Goal: Task Accomplishment & Management: Use online tool/utility

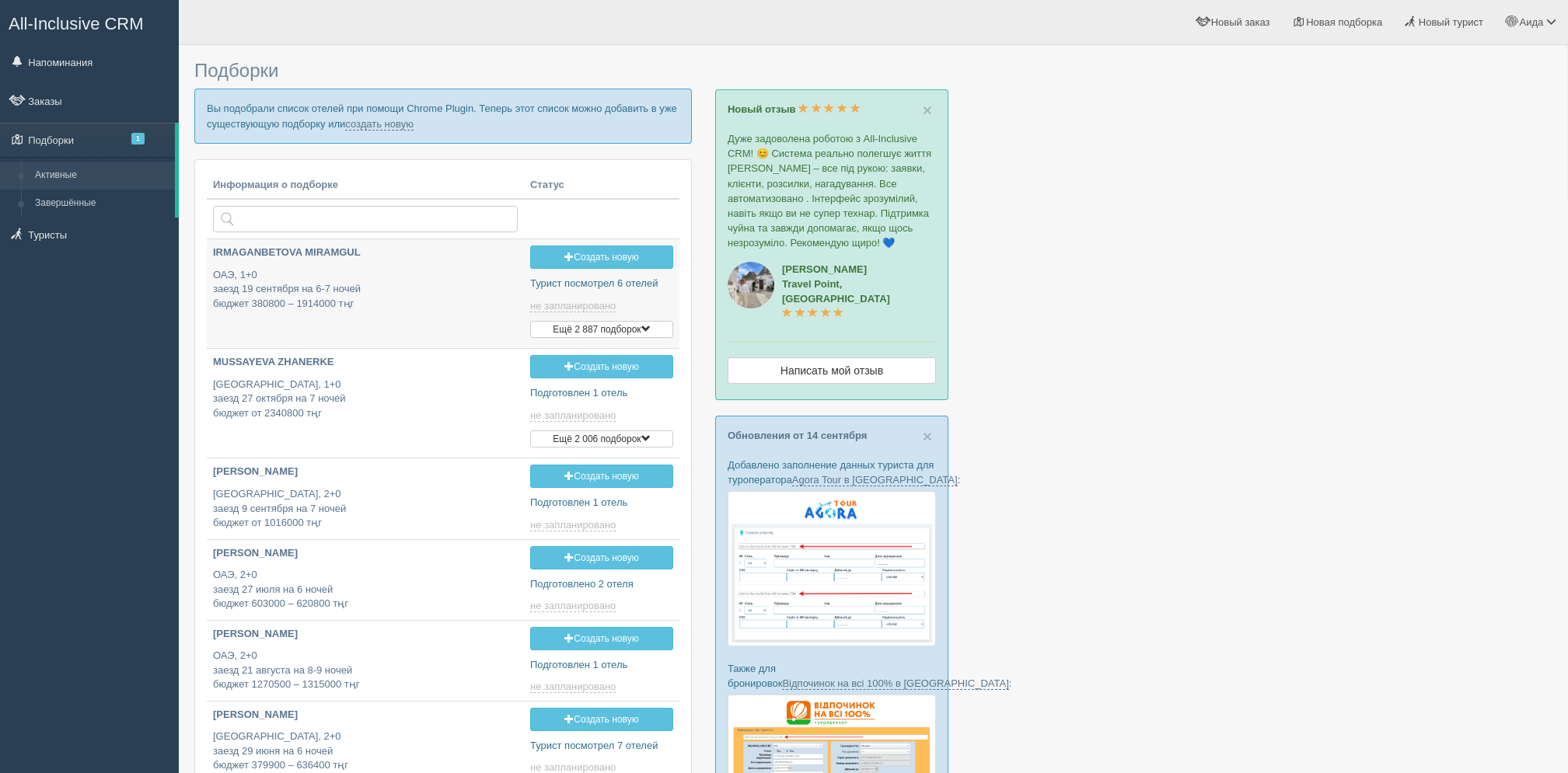
type input "[DATE] 20:05"
click at [377, 125] on link "создать новую" at bounding box center [379, 124] width 68 height 12
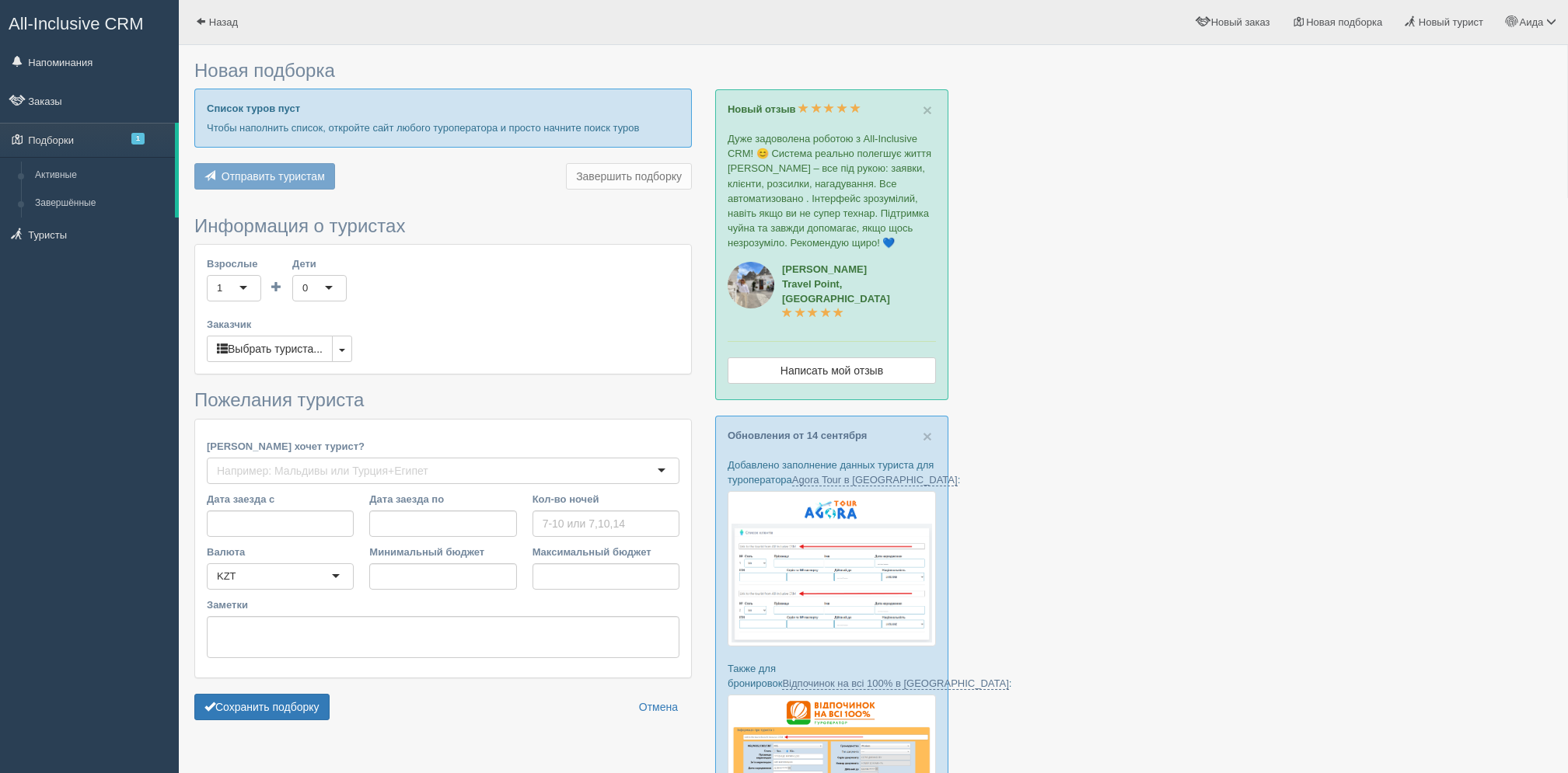
type input "6"
type input "836000"
type input "836100"
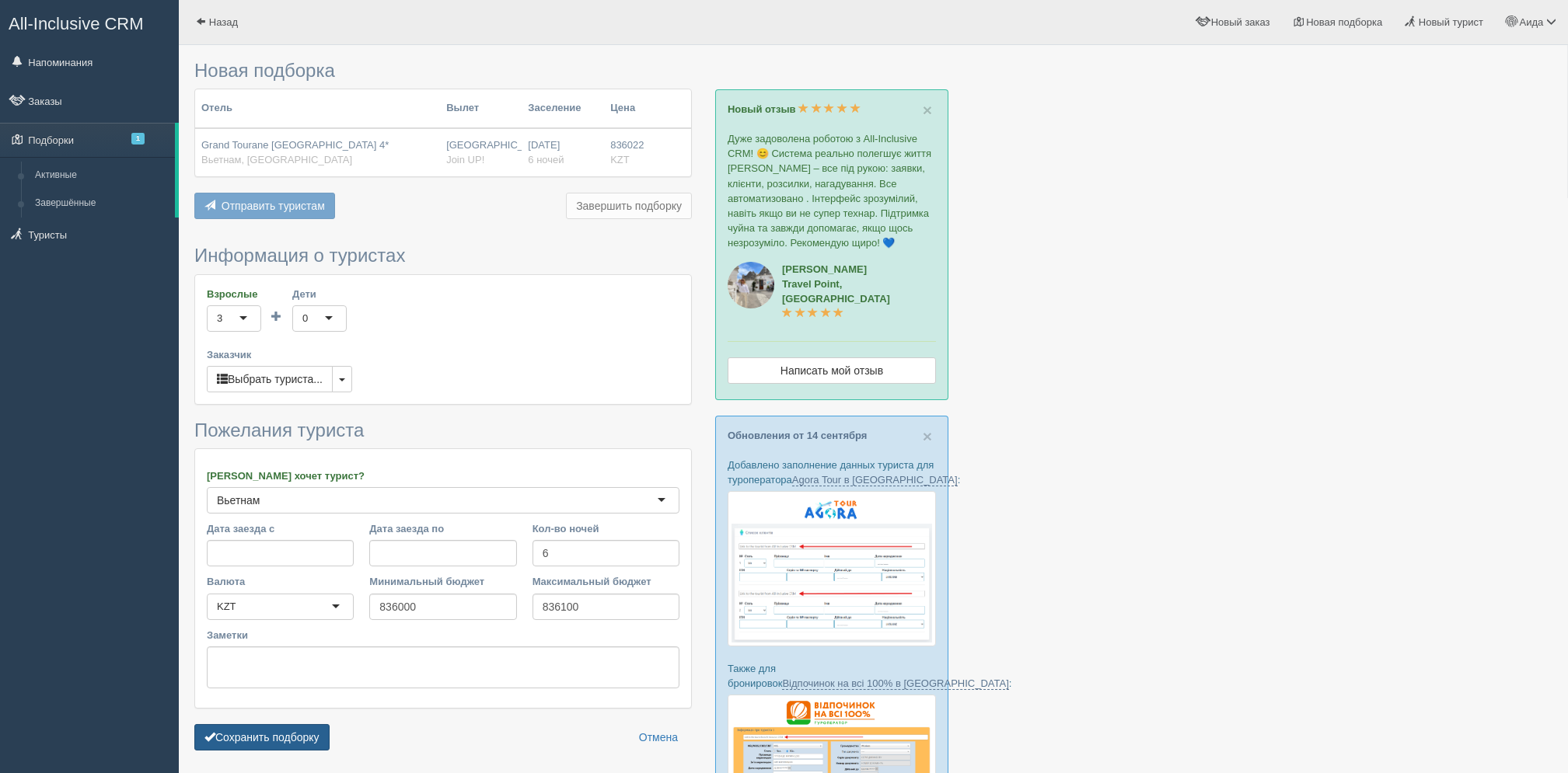
click at [284, 729] on button "Сохранить подборку" at bounding box center [262, 737] width 135 height 26
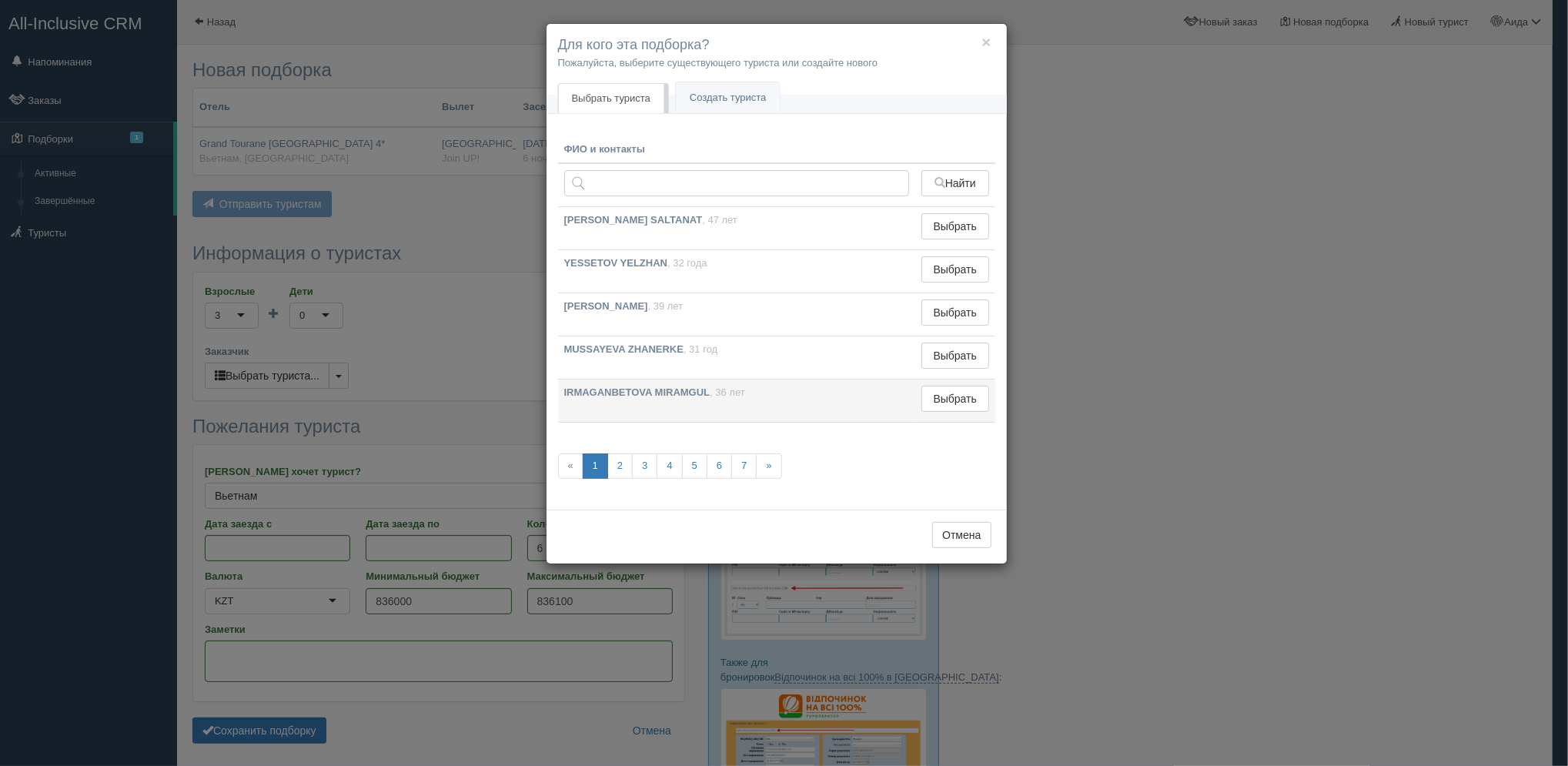
click at [974, 382] on td "Выбрать Выбран" at bounding box center [954, 401] width 79 height 43
click at [940, 401] on button "Выбрать" at bounding box center [954, 399] width 67 height 26
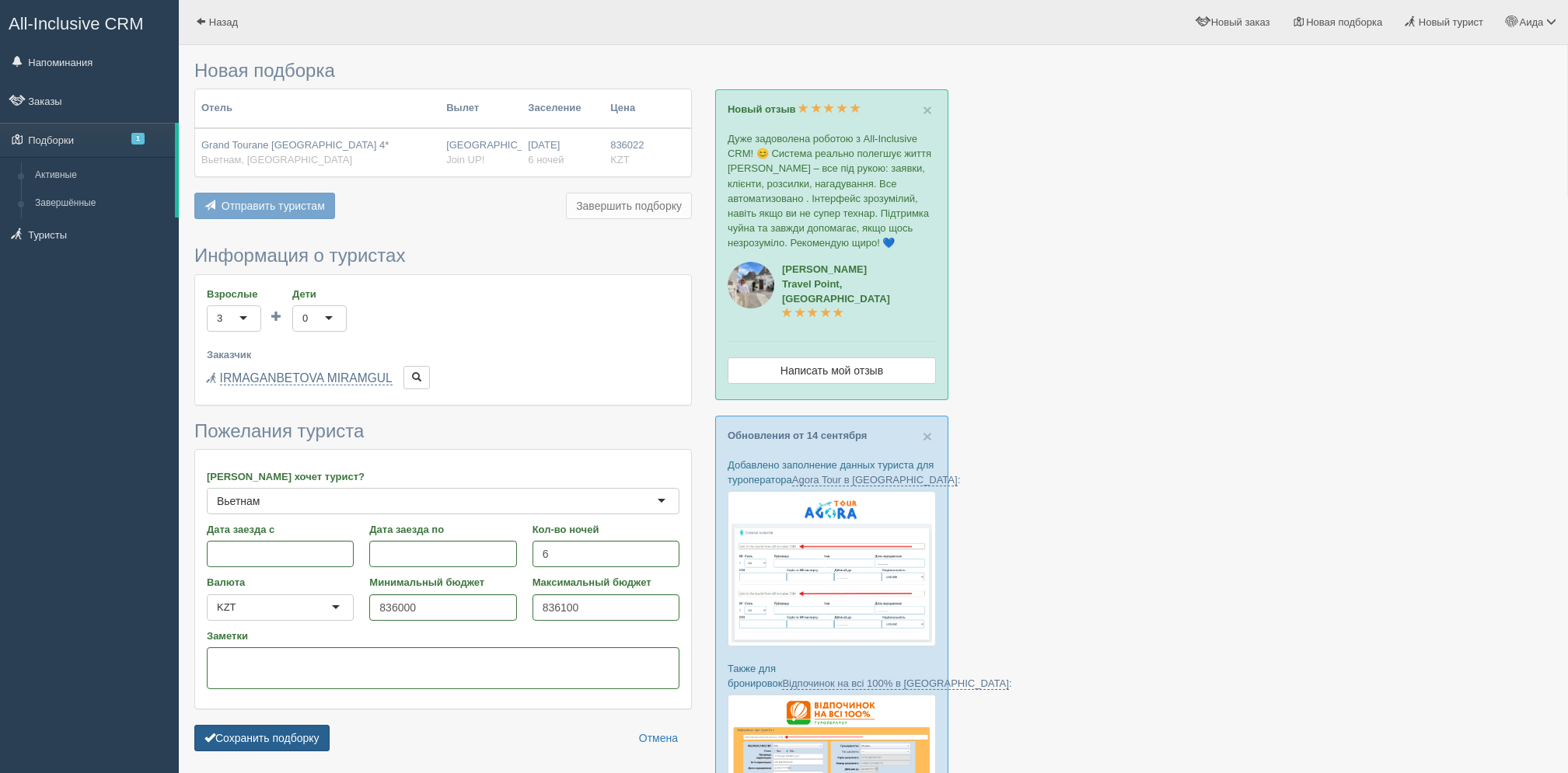
click at [296, 732] on button "Сохранить подборку" at bounding box center [262, 738] width 135 height 26
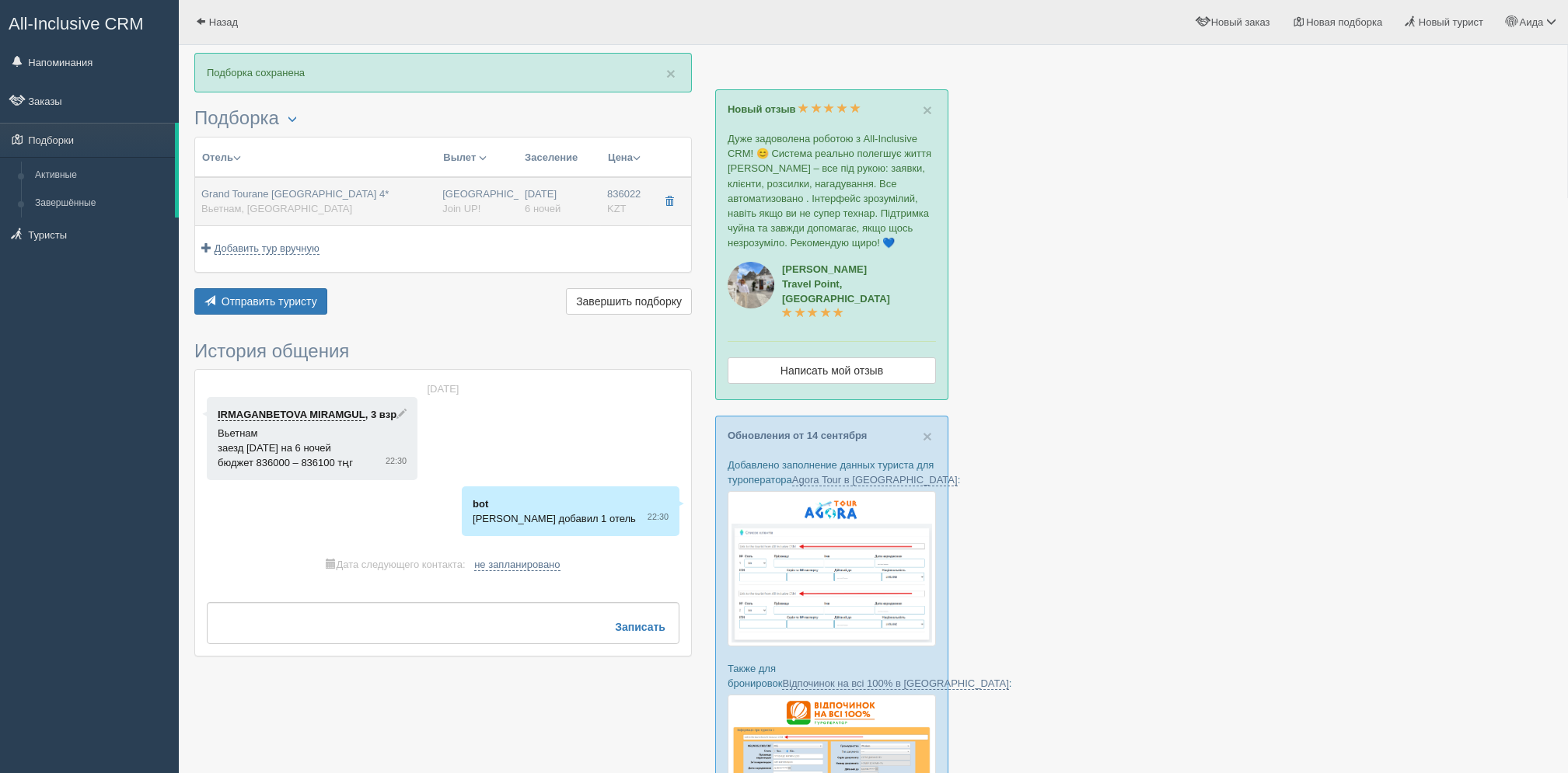
click at [425, 187] on div "Grand Tourane Nha Trang Hotel 4* Вьетнам, Нячанг" at bounding box center [316, 201] width 229 height 28
type input "Grand Tourane Nha Trang Hotel 4*"
type input "https://www.booking.com/hotel/vn/grand-tourane-nha-trang.ru.html?ysclid=lmohfpm…"
type input "Вьетнам"
type input "Нячанг"
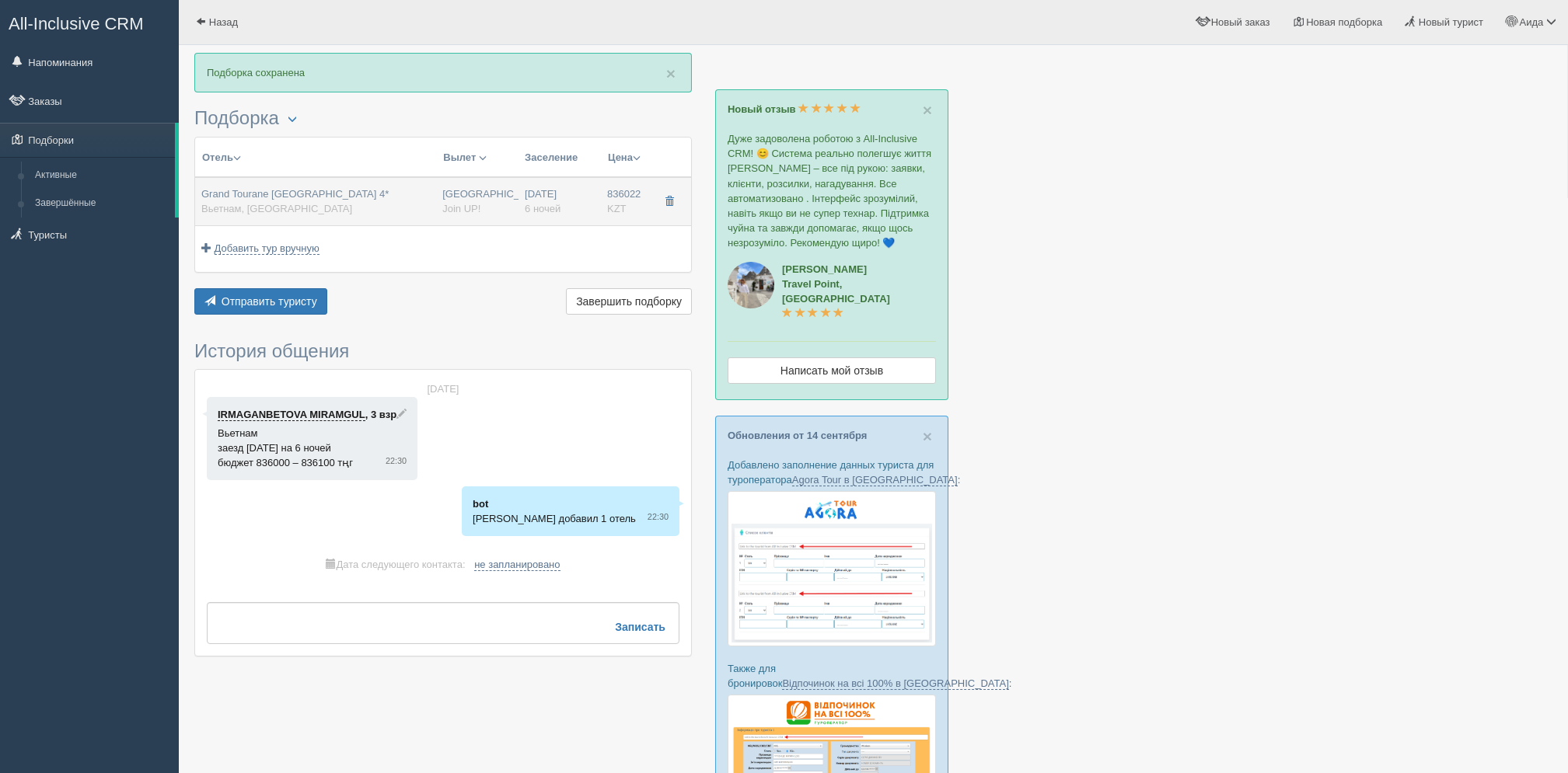
type input "836022.00"
type input "[GEOGRAPHIC_DATA]"
type input "6"
type input "deluxe"
type input "BB - Только завтрак"
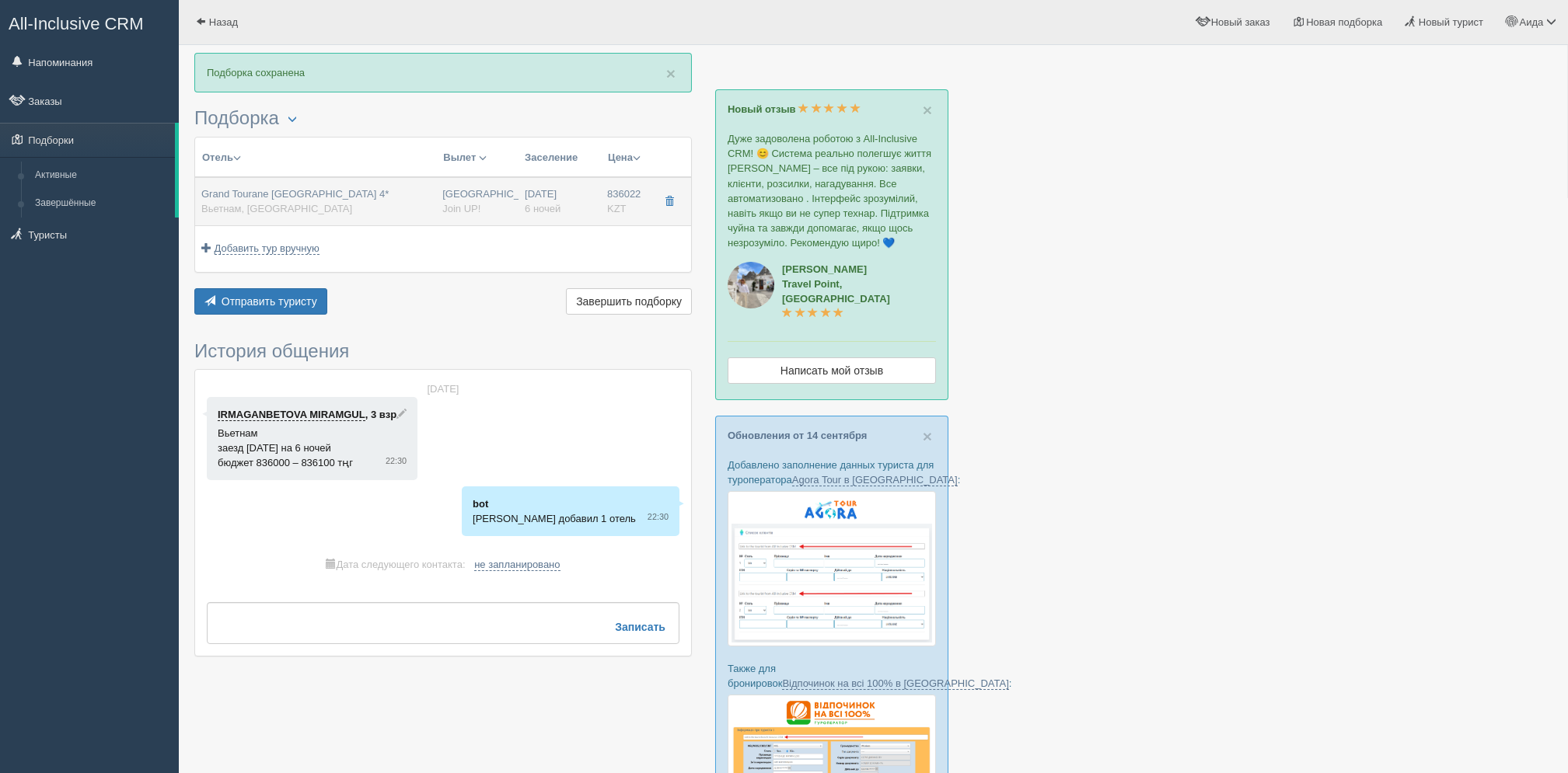
type input "Join UP!"
type input "https://tourvisor.ru/countries#!/hotel=grand-tourane-nha-trang-hotel"
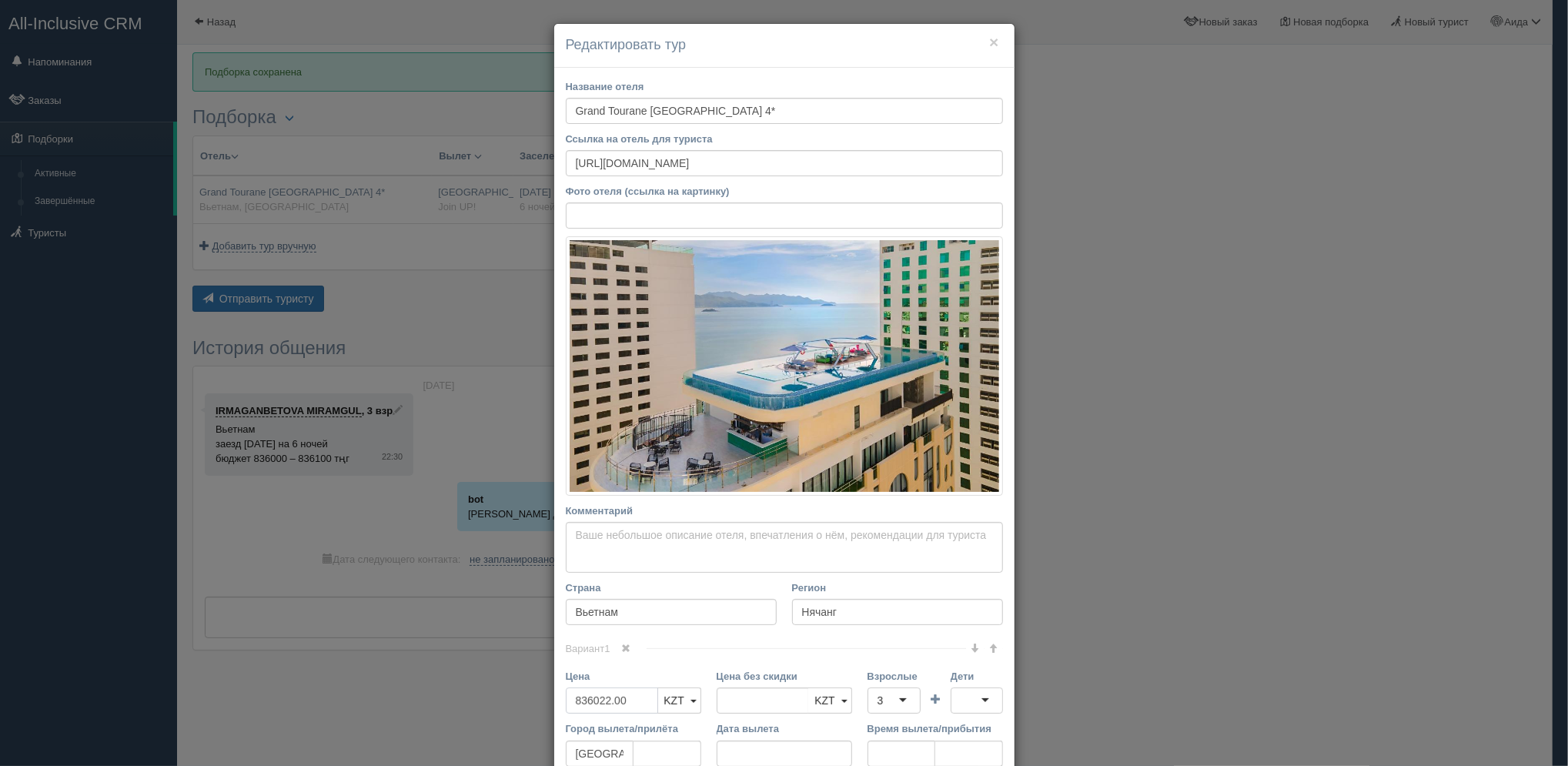
click at [643, 702] on input "836022.00" at bounding box center [611, 700] width 93 height 26
type input "836022.00"
type input "828000"
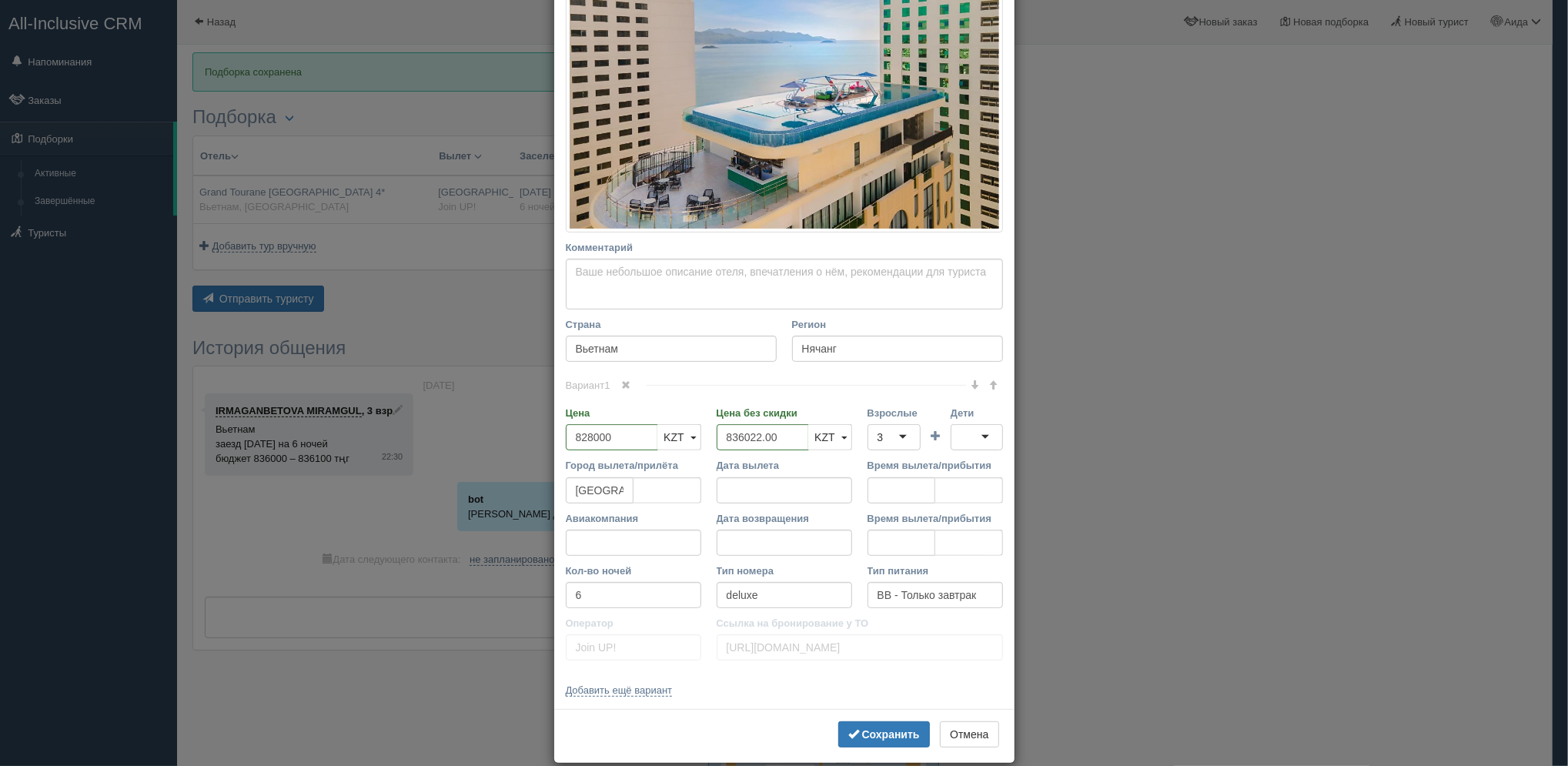
scroll to position [285, 0]
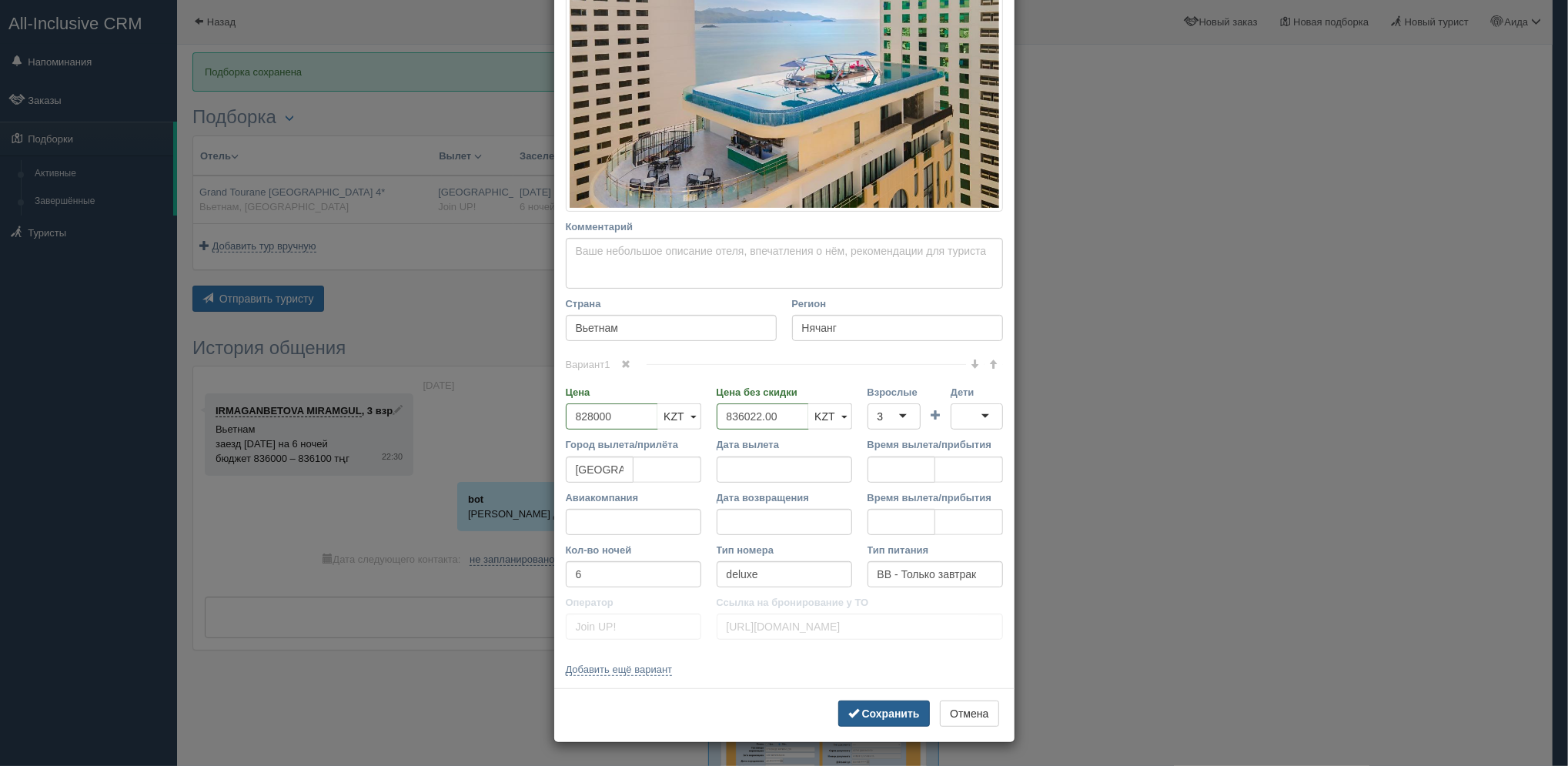
click at [866, 723] on button "Сохранить" at bounding box center [884, 714] width 92 height 26
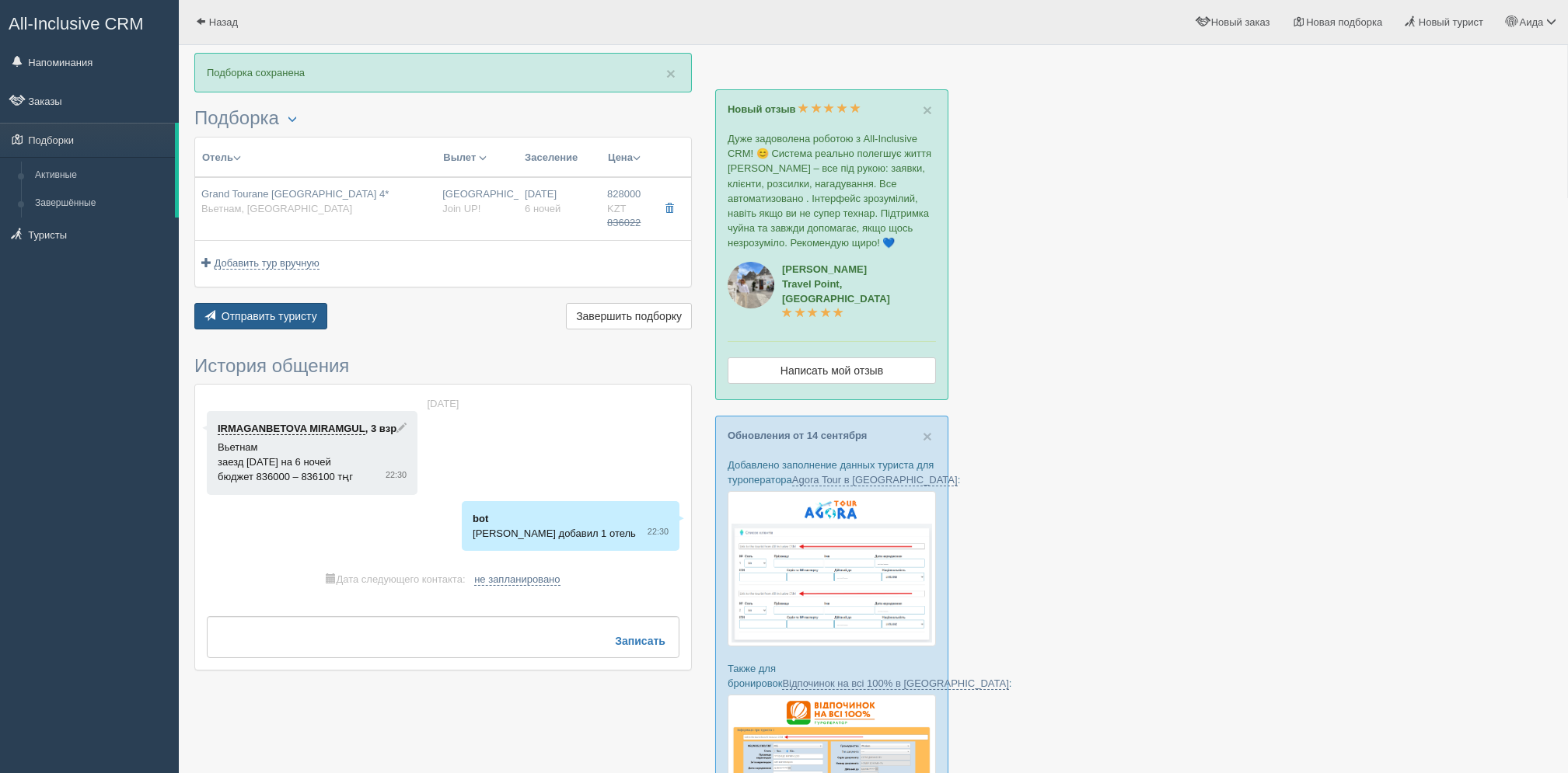
click at [285, 320] on span "Отправить туристу" at bounding box center [269, 315] width 96 height 12
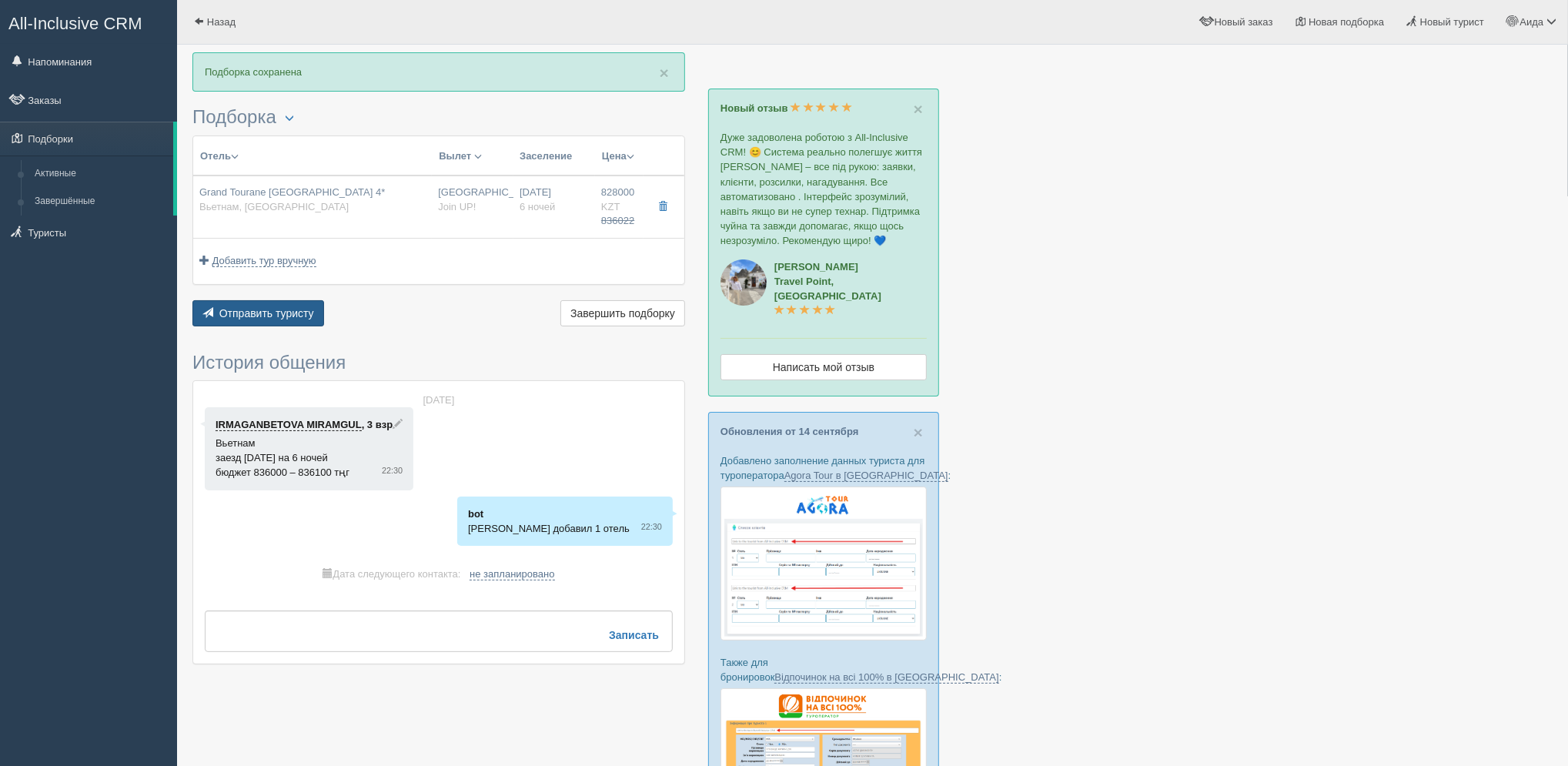
type textarea "🌞 Добрый день! Предлагаем Вам рассмотреть следующие варианты: 🌎 Вьетнам, Нячанг…"
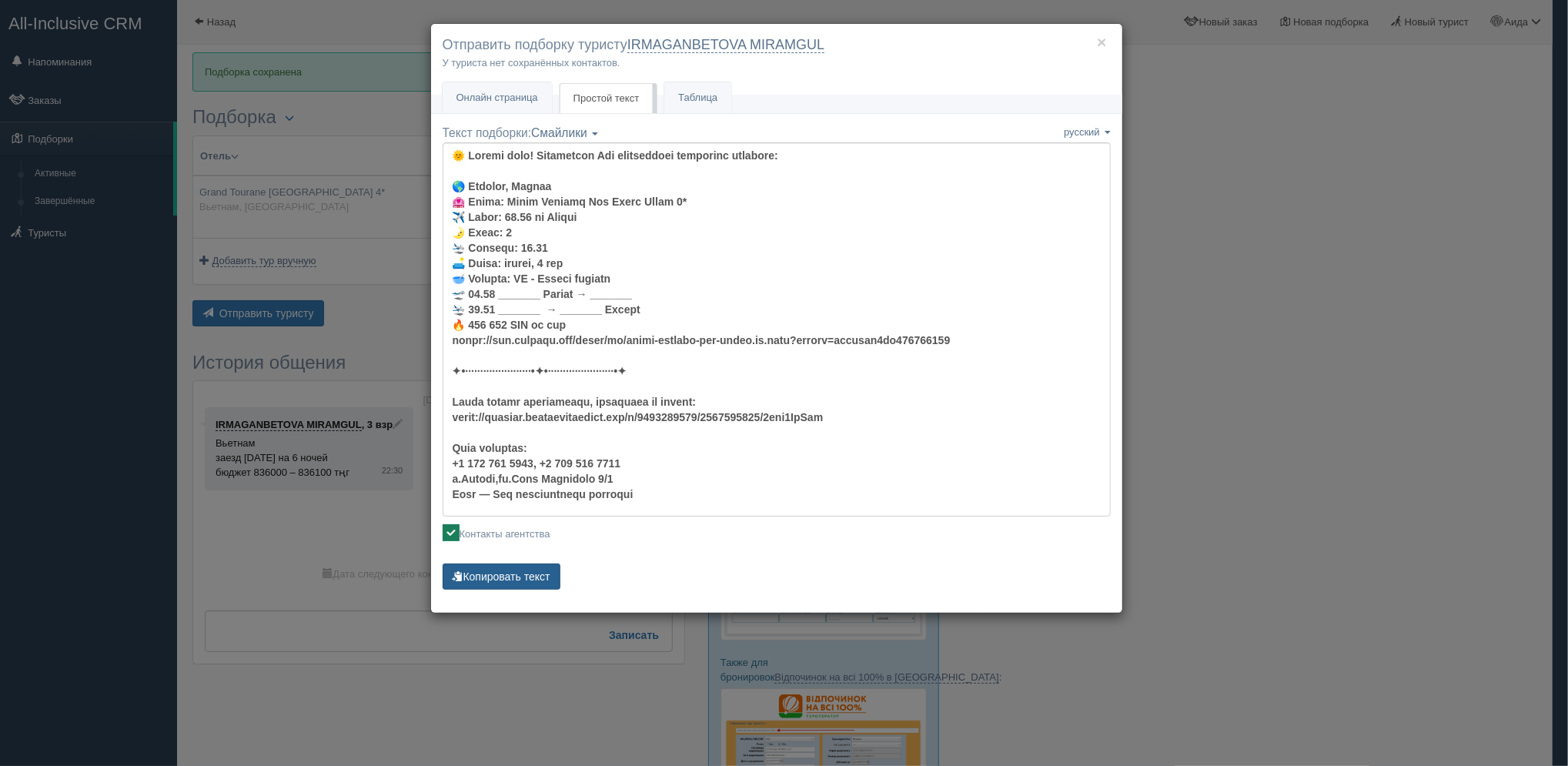
click at [524, 573] on button "Копировать текст" at bounding box center [501, 577] width 118 height 26
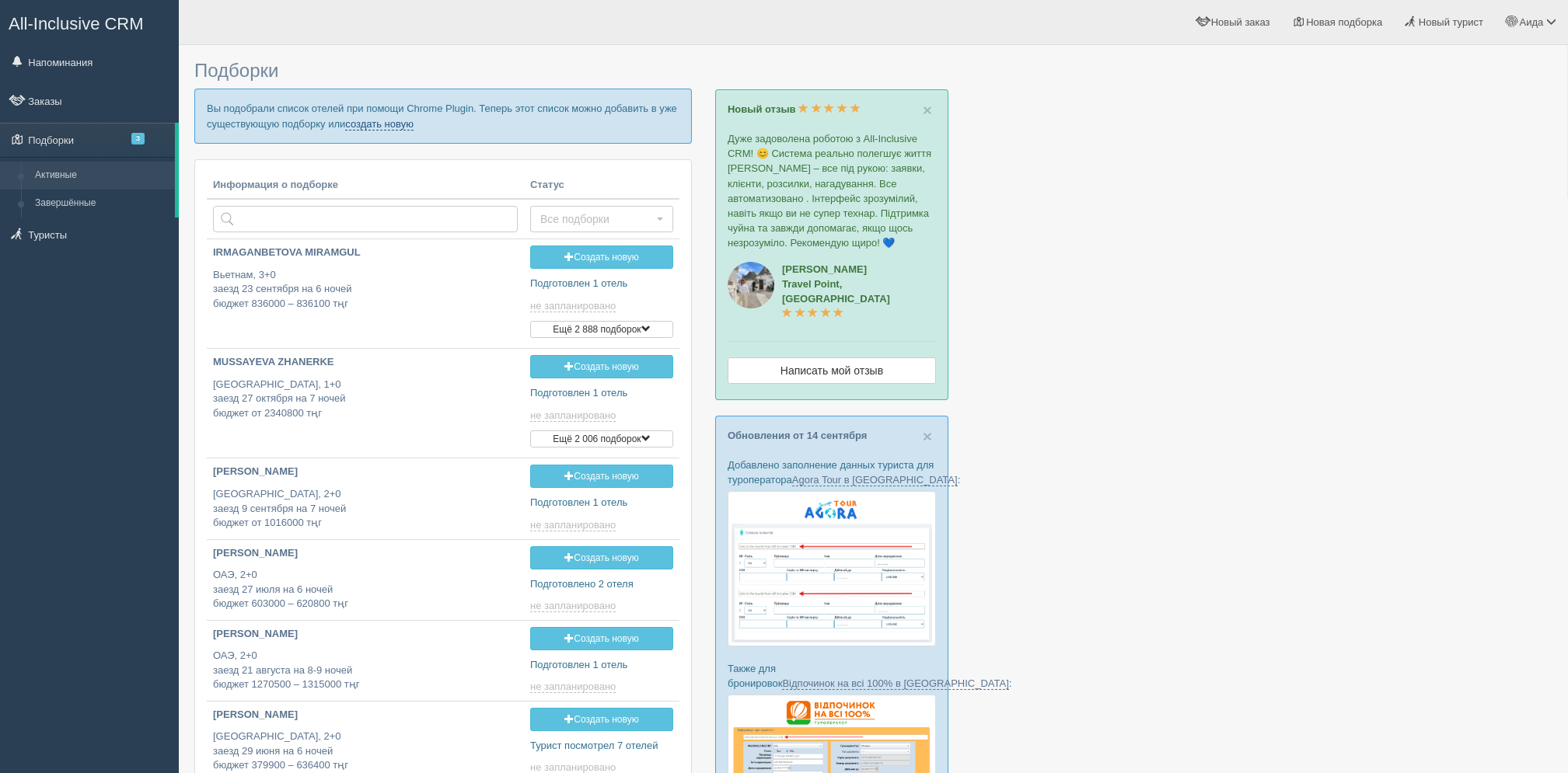
click at [376, 128] on link "создать новую" at bounding box center [379, 124] width 68 height 12
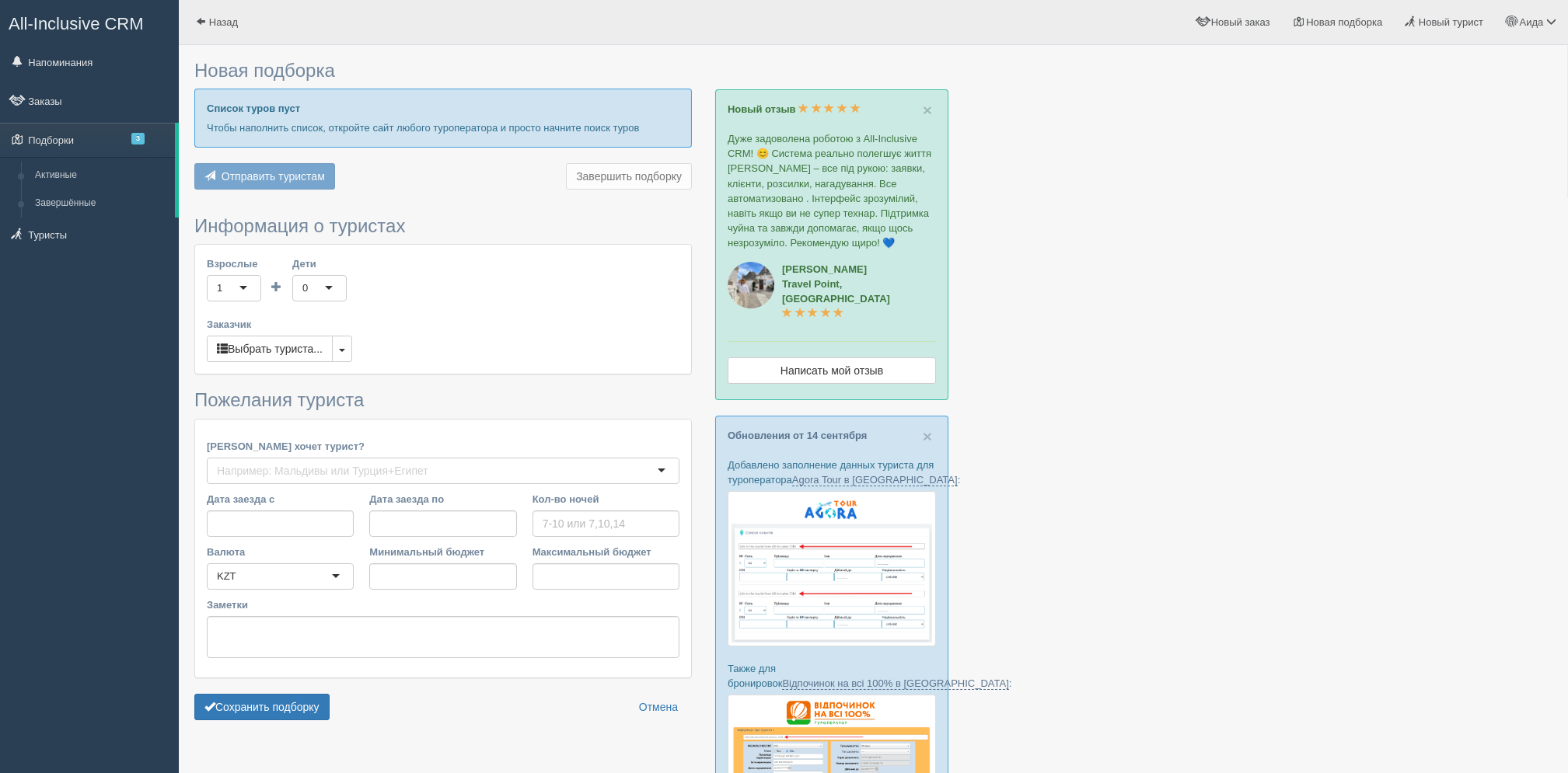
type input "6"
type input "861400"
type input "924800"
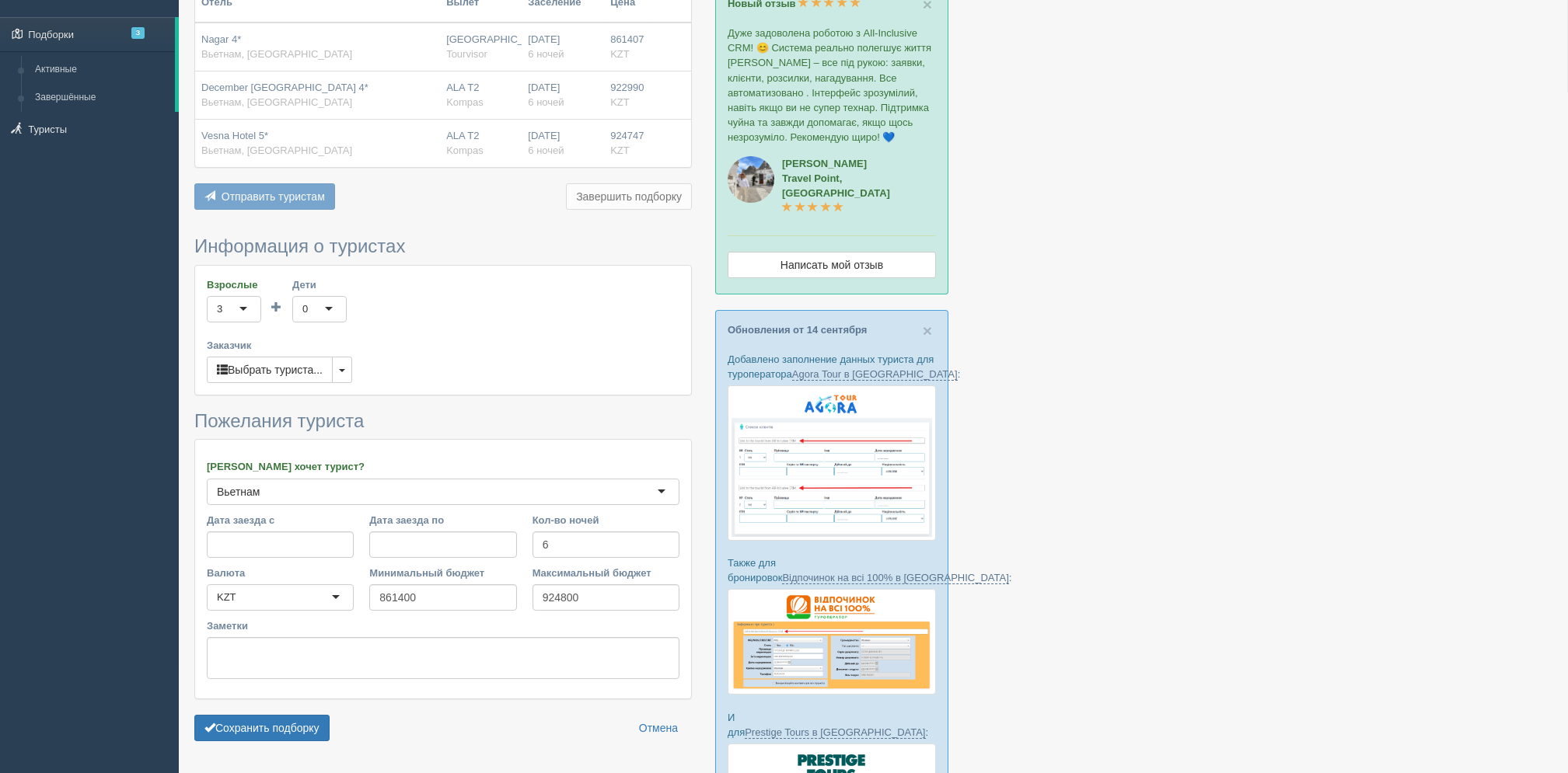
scroll to position [113, 0]
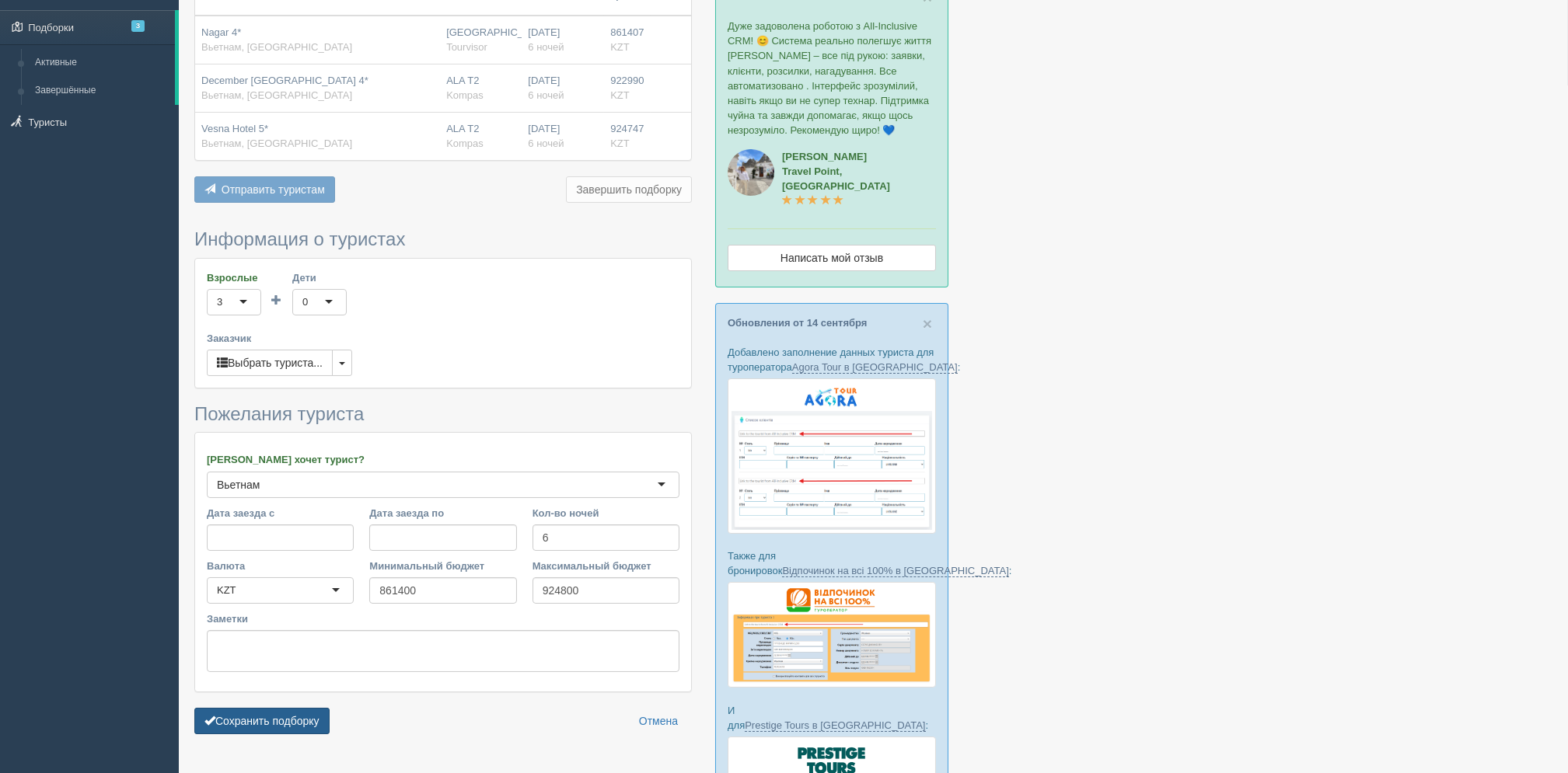
click at [315, 716] on button "Сохранить подборку" at bounding box center [262, 721] width 135 height 26
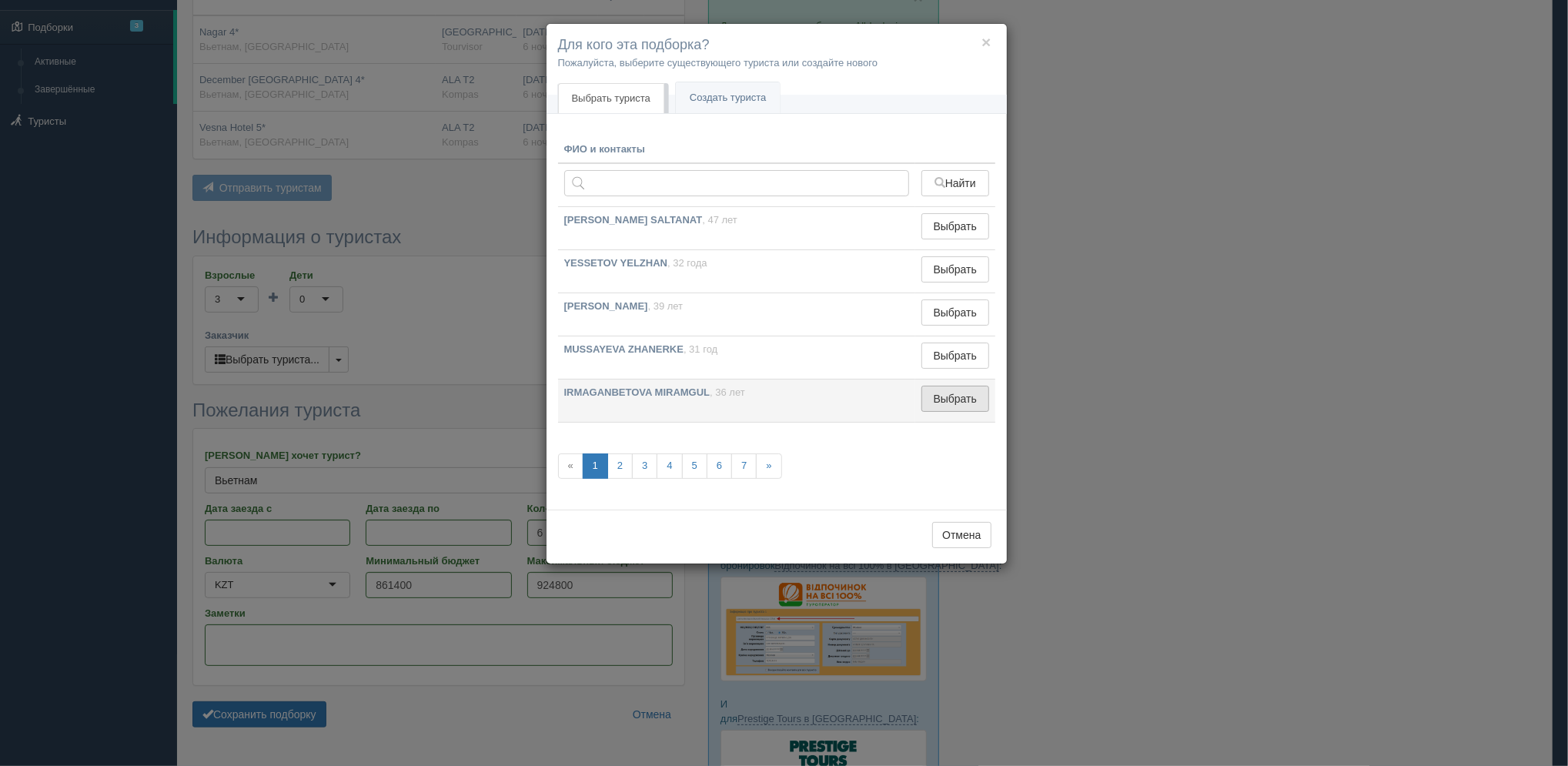
click at [941, 405] on button "Выбрать" at bounding box center [954, 399] width 67 height 26
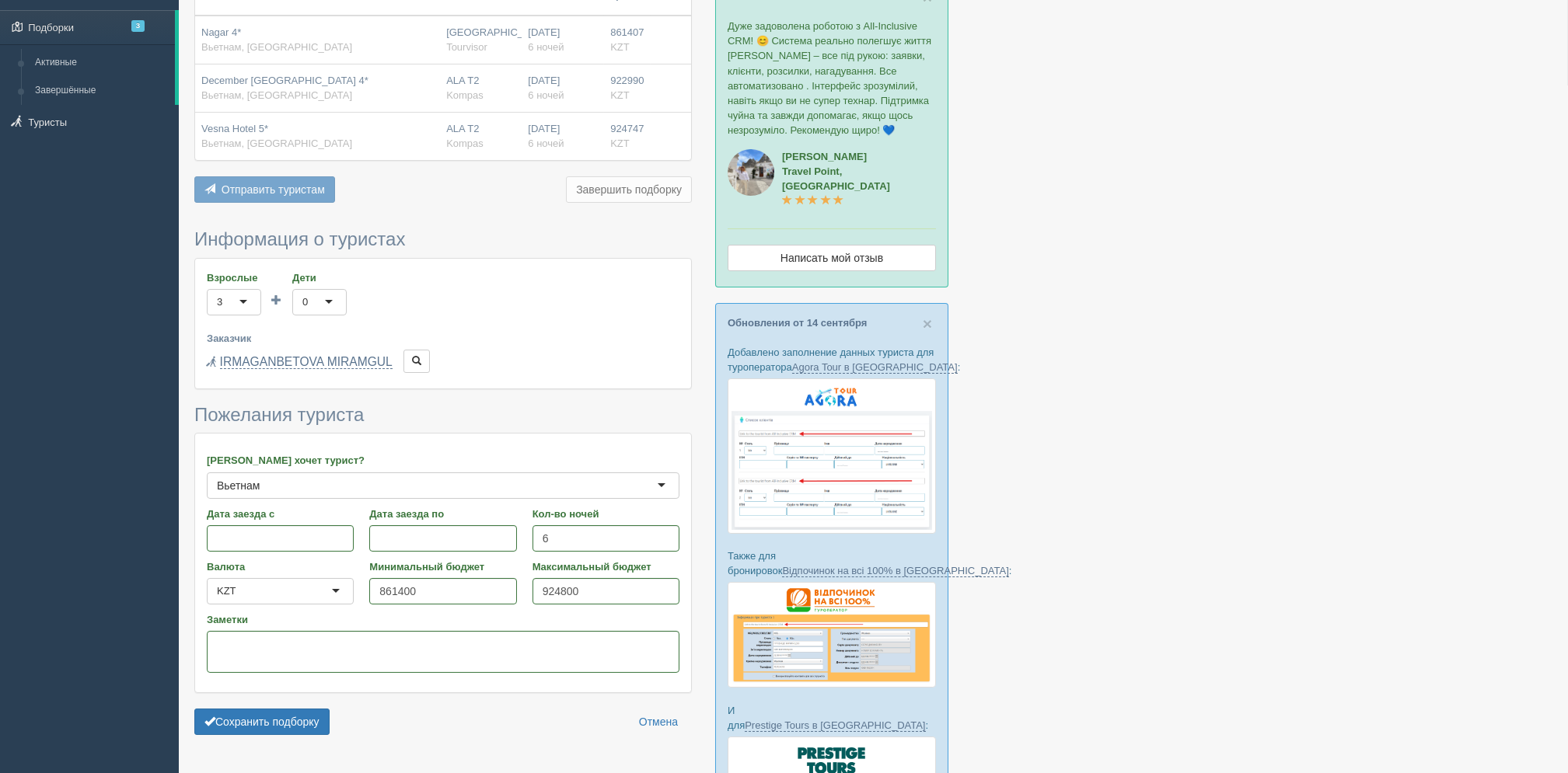
click at [307, 740] on form "Информация о туристах Взрослые 3 3 1 2 3 4 5 6 7 8 9 10 11 12 13 14 15 16 17 18…" at bounding box center [443, 485] width 498 height 513
click at [309, 719] on button "Сохранить подборку" at bounding box center [262, 722] width 135 height 26
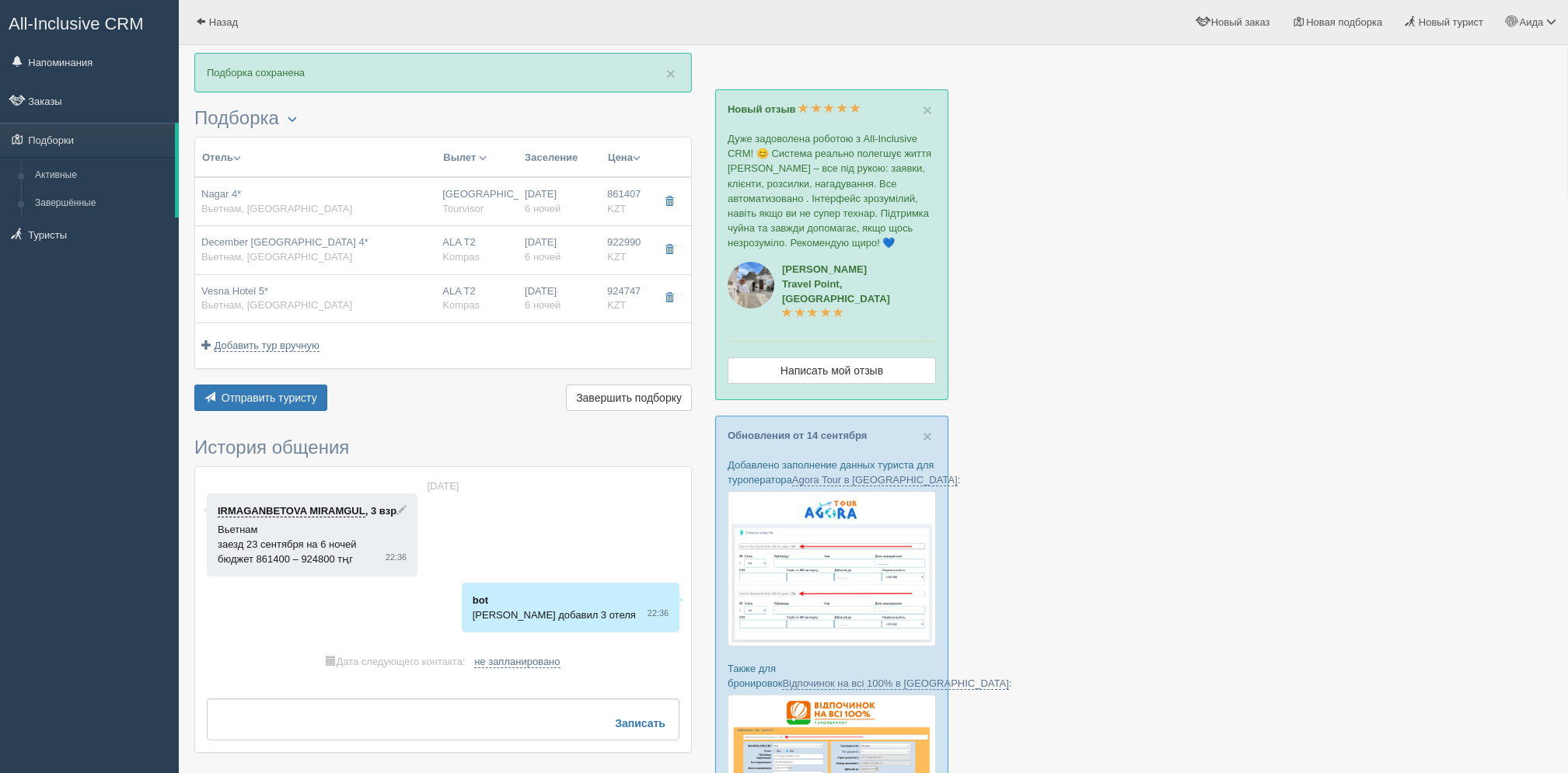
click at [282, 417] on div "× Подборка сохранена [GEOGRAPHIC_DATA] Менеджер: [PERSON_NAME] Показать удалённ…" at bounding box center [443, 410] width 498 height 715
click at [290, 392] on span "Отправить туристу" at bounding box center [269, 397] width 96 height 12
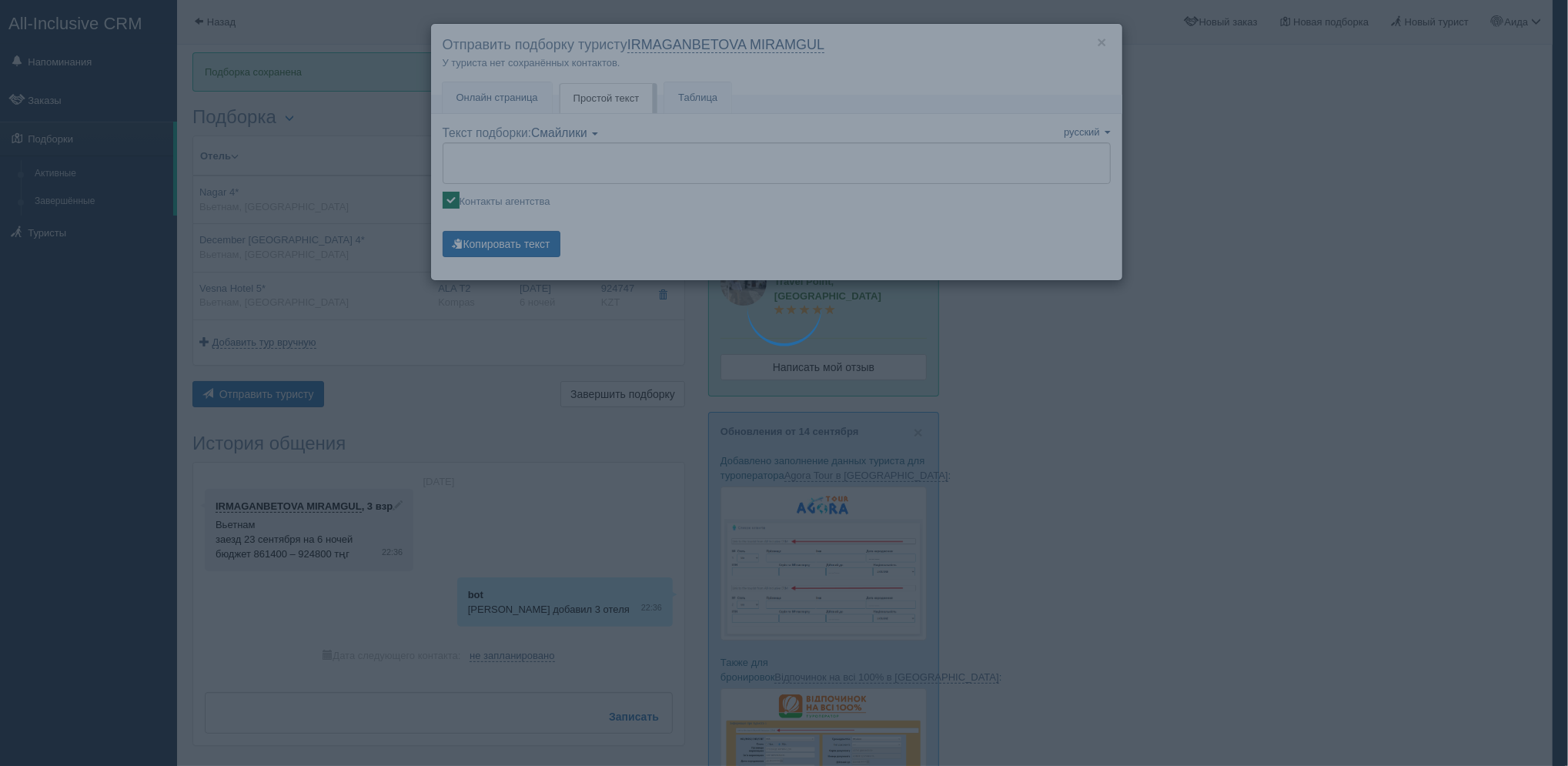
type textarea "🌞 Loremi dolo! Sitametcon Adi elitseddoei temporinc utlabore: 🌎 Etdolor, Magnaa…"
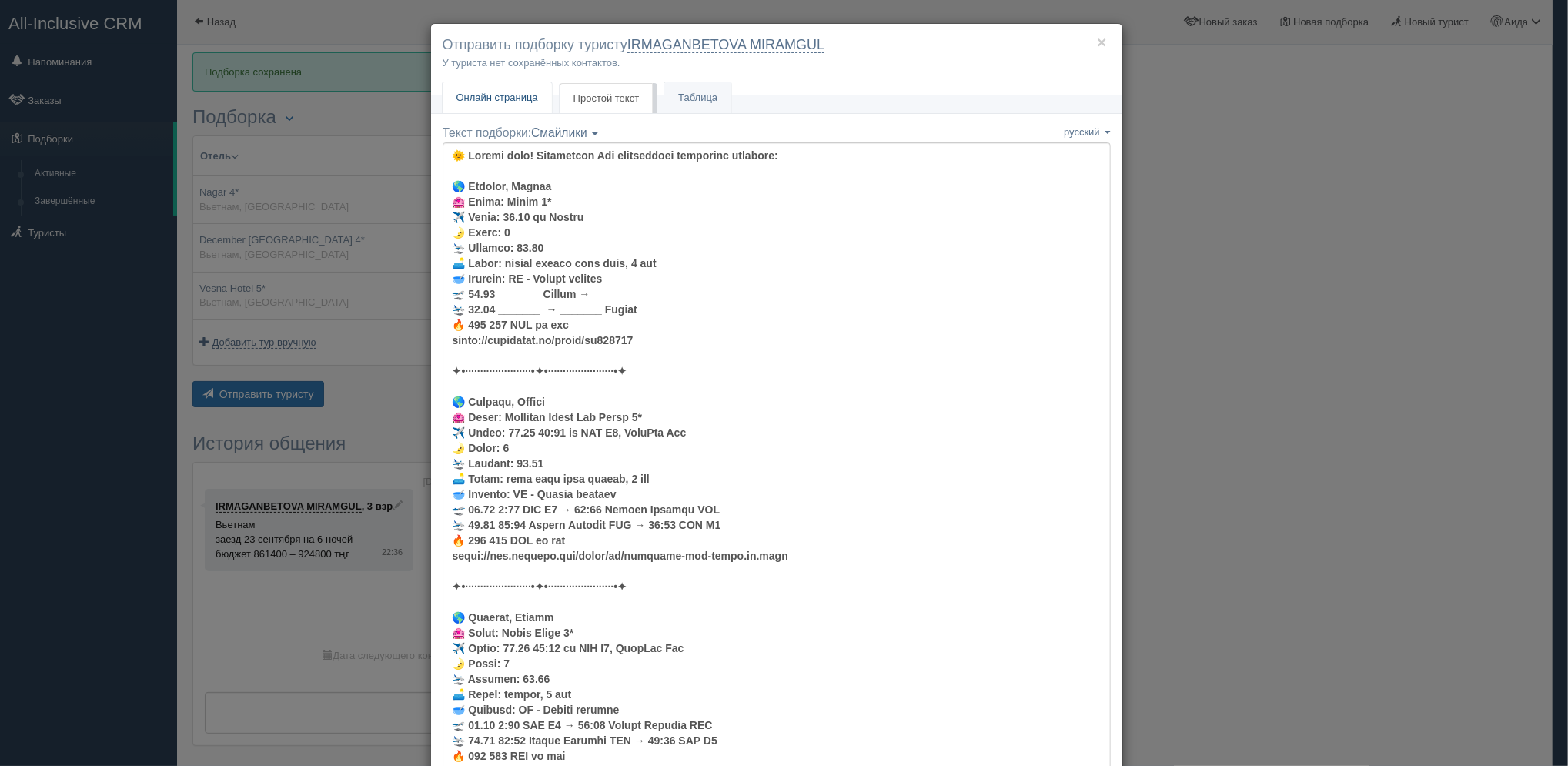
click at [494, 89] on link "Онлайн страница Онлайн" at bounding box center [497, 97] width 110 height 31
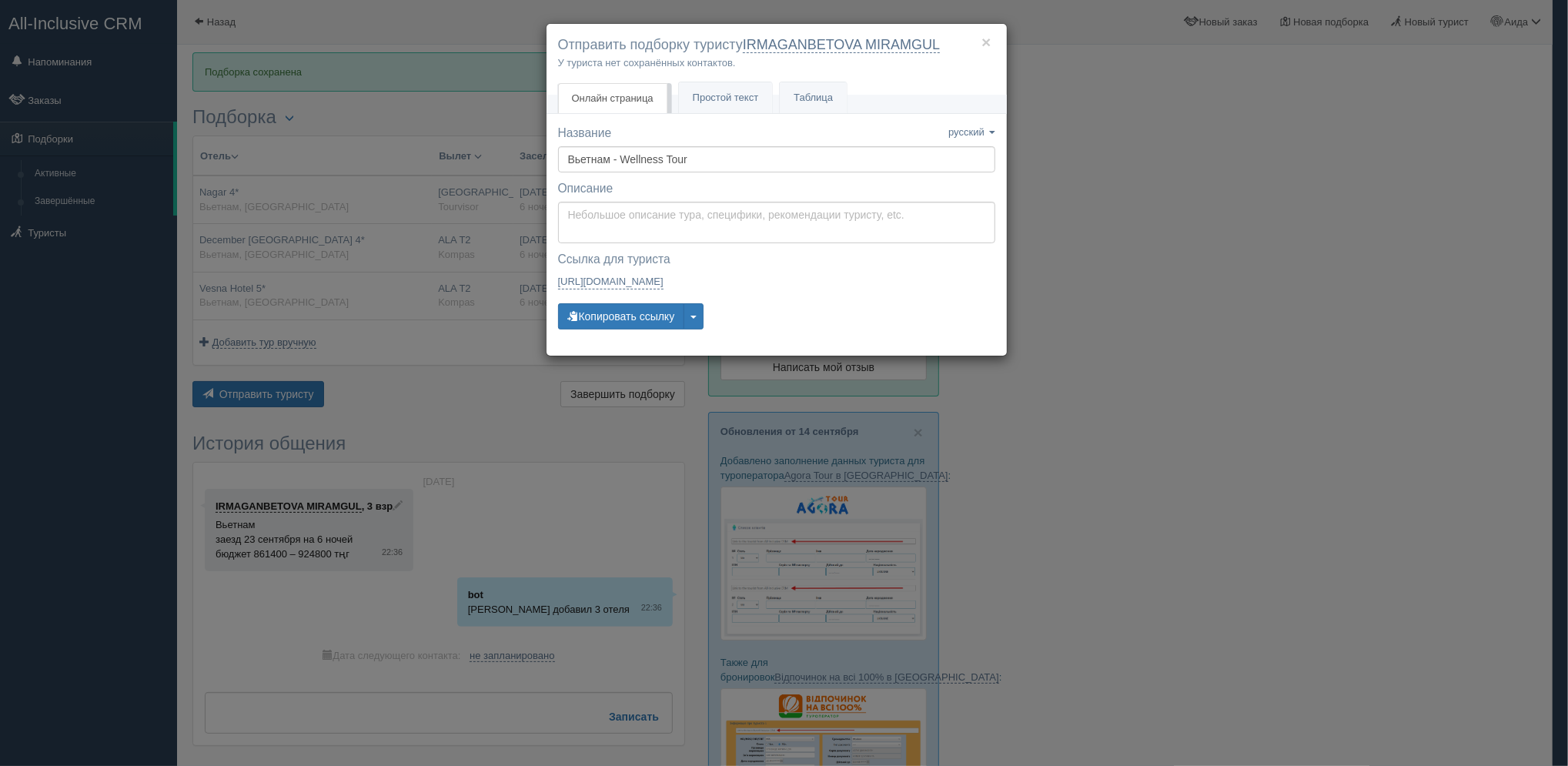
click at [599, 330] on div "Название Название сохранено русский english eesti latviešu polski українська ру…" at bounding box center [776, 234] width 437 height 219
click at [608, 323] on button "Копировать ссылку" at bounding box center [622, 317] width 127 height 26
